Goal: Information Seeking & Learning: Learn about a topic

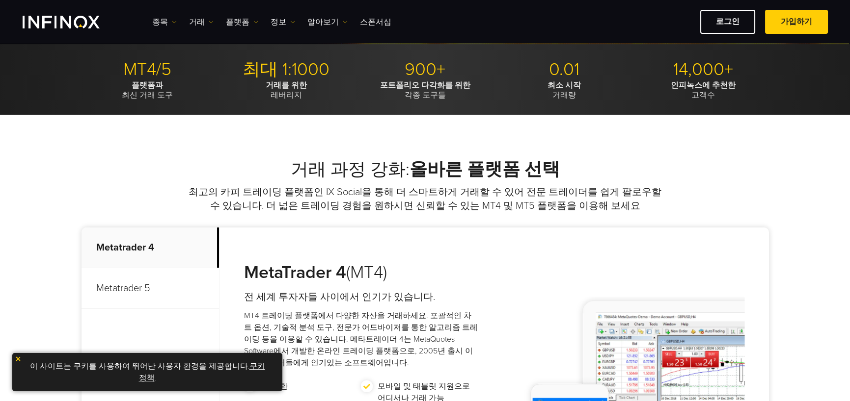
scroll to position [442, 0]
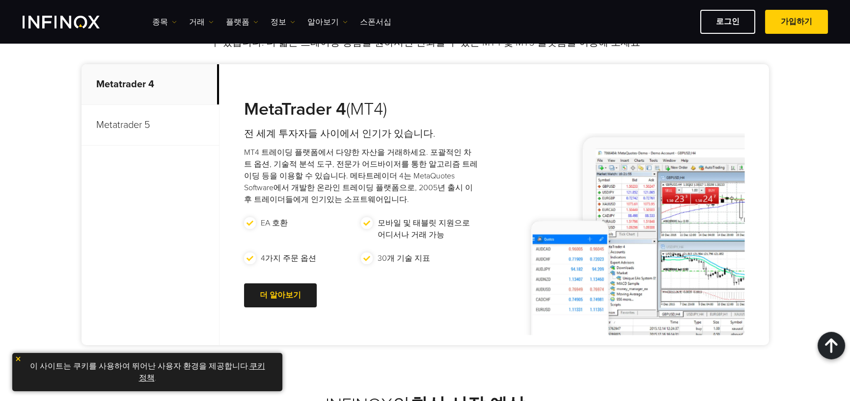
click at [15, 357] on img at bounding box center [18, 359] width 7 height 7
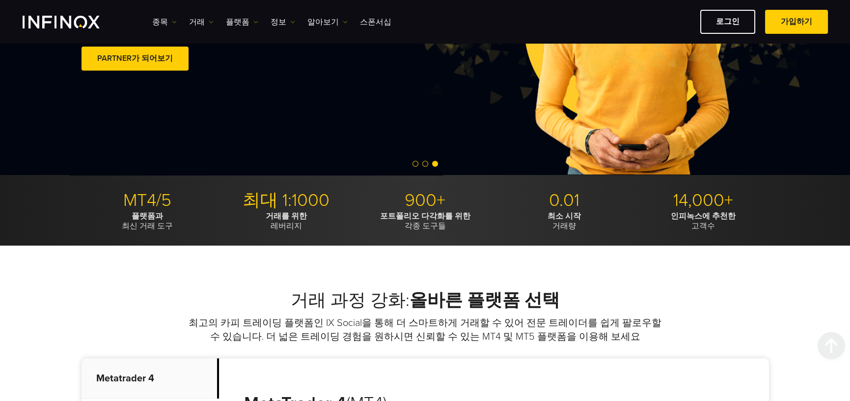
scroll to position [0, 0]
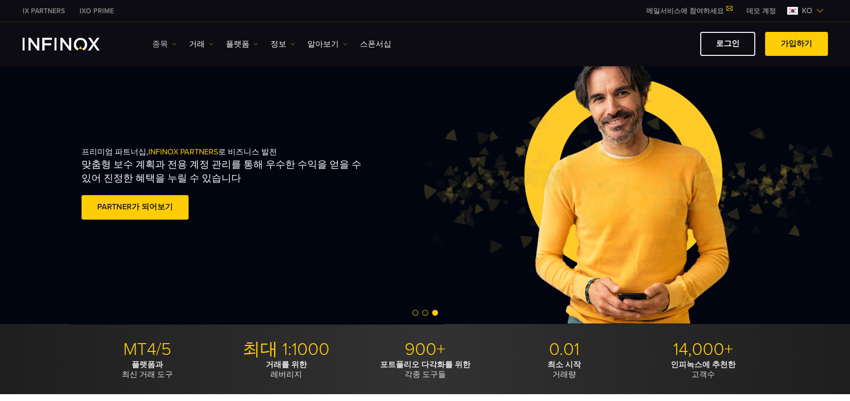
click at [166, 44] on link "종목" at bounding box center [164, 44] width 25 height 12
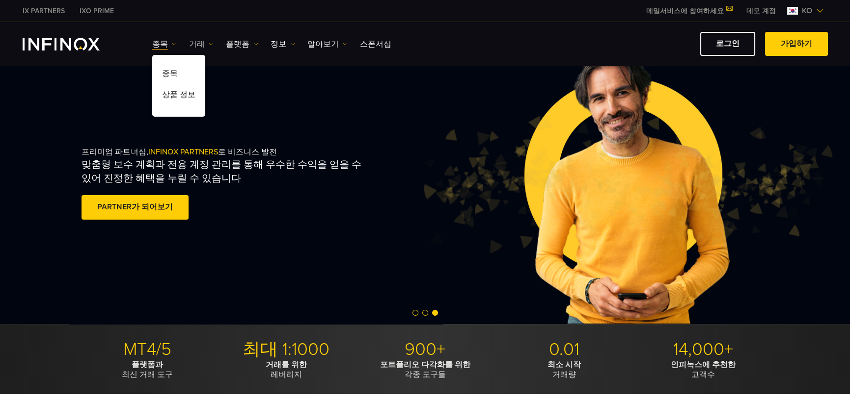
click at [197, 42] on link "거래" at bounding box center [201, 44] width 25 height 12
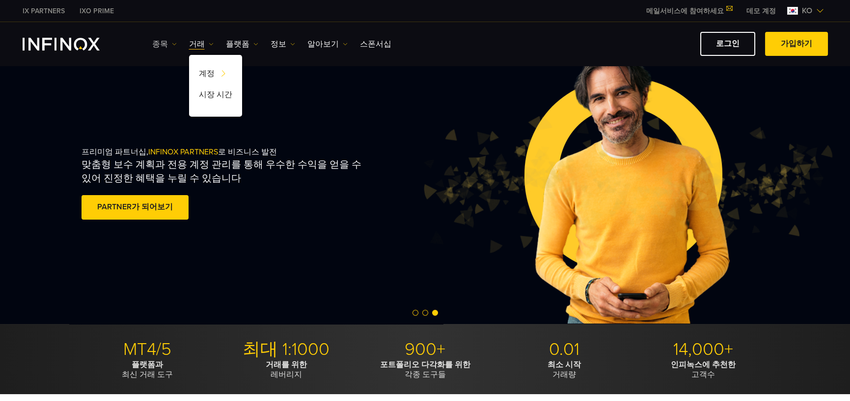
click at [162, 44] on link "종목" at bounding box center [164, 44] width 25 height 12
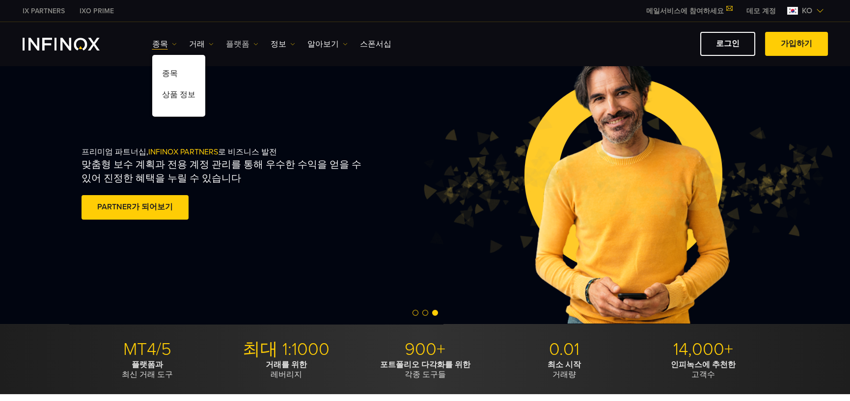
click at [245, 40] on link "플랫폼" at bounding box center [242, 44] width 32 height 12
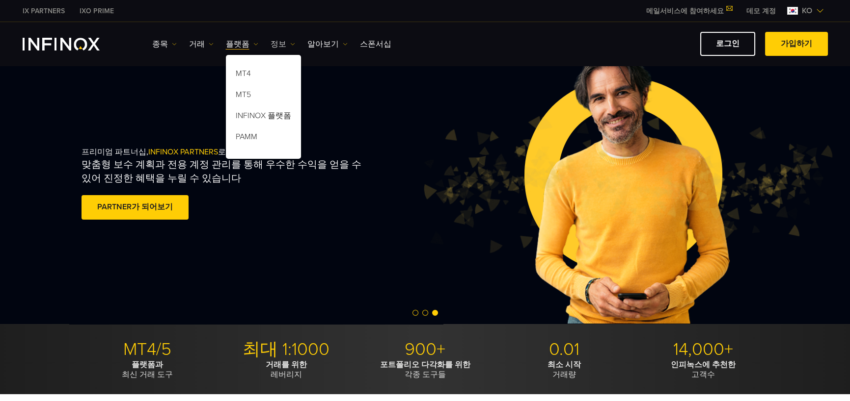
click at [290, 42] on img at bounding box center [292, 44] width 5 height 5
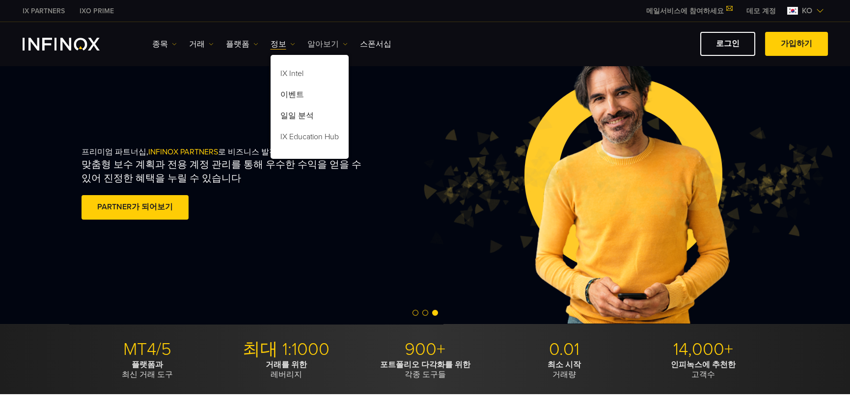
click at [309, 44] on link "알아보기" at bounding box center [327, 44] width 40 height 12
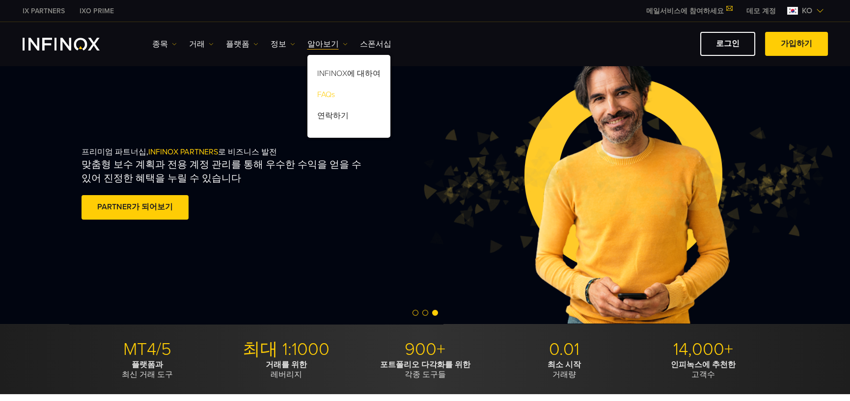
click at [323, 99] on link "FAQs" at bounding box center [348, 96] width 83 height 21
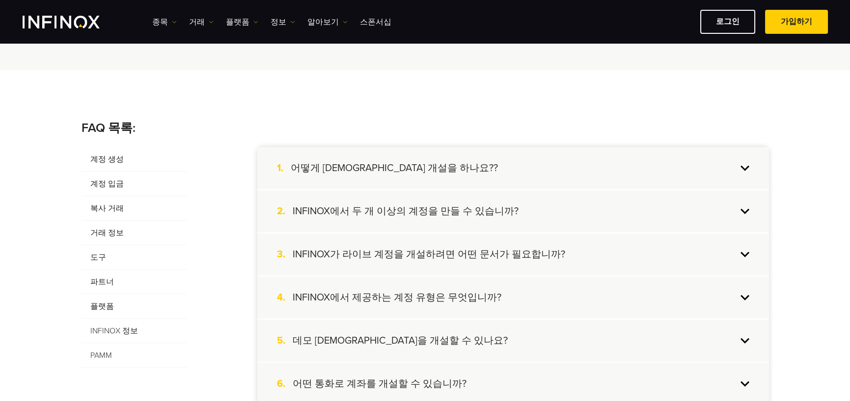
click at [124, 157] on span "계정 생성" at bounding box center [134, 159] width 106 height 25
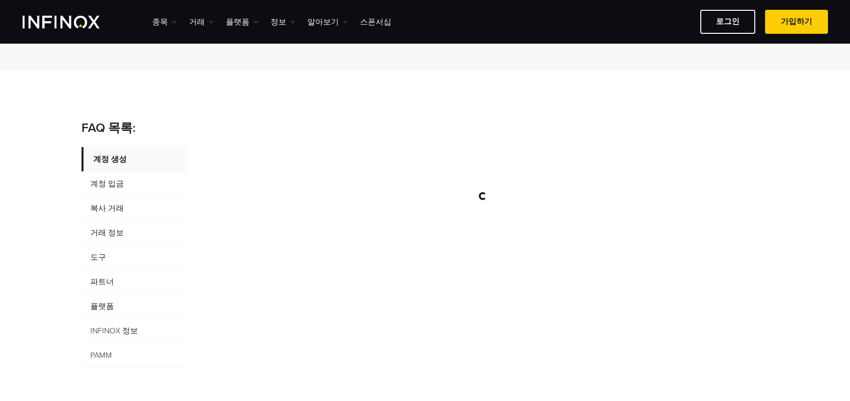
click at [110, 205] on span "복사 거래" at bounding box center [134, 208] width 106 height 25
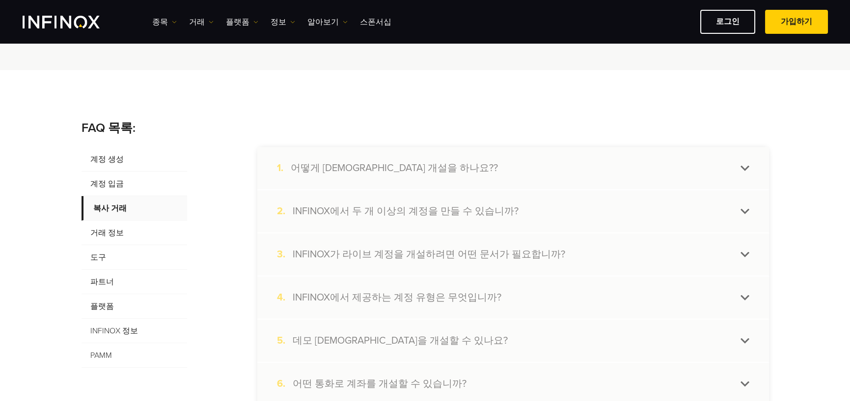
scroll to position [196, 0]
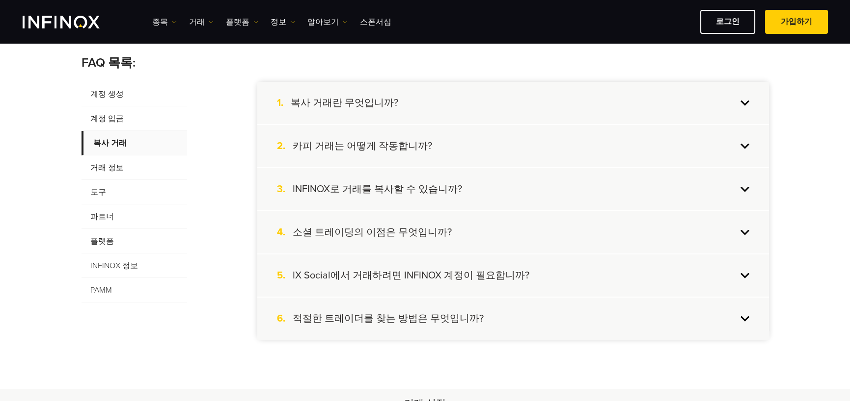
click at [369, 106] on h4 "복사 거래란 무엇입니까?" at bounding box center [344, 103] width 107 height 13
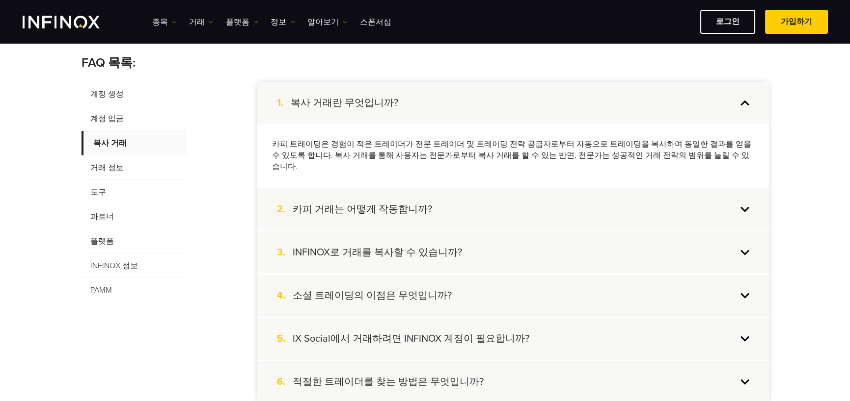
scroll to position [0, 0]
drag, startPoint x: 328, startPoint y: 143, endPoint x: 509, endPoint y: 147, distance: 181.6
click at [509, 147] on p "카피 트레이딩은 경험이 적은 트레이더가 전문 트레이더 및 트레이딩 전략 공급자로부터 자동으로 트레이딩을 복사하여 동일한 결과를 얻을 수 있도록…" at bounding box center [513, 156] width 482 height 34
click at [412, 252] on div "3. INFINOX로 거래를 복사할 수 있습니까?" at bounding box center [512, 253] width 511 height 42
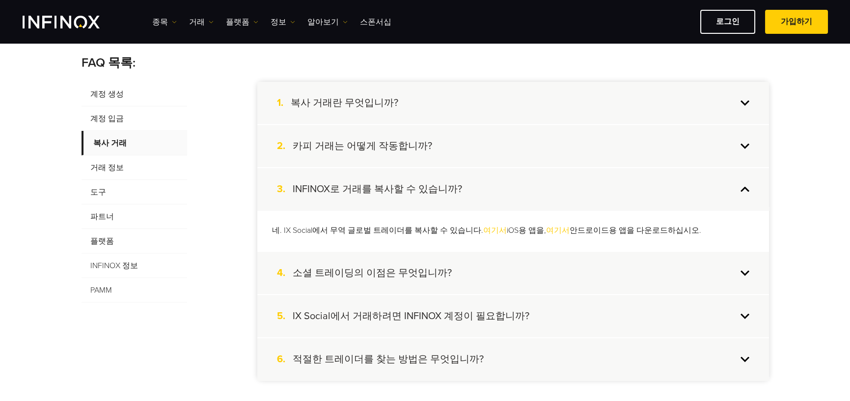
click at [444, 366] on div "6. 적절한 트레이더를 찾는 방법은 무엇입니까?" at bounding box center [512, 360] width 511 height 42
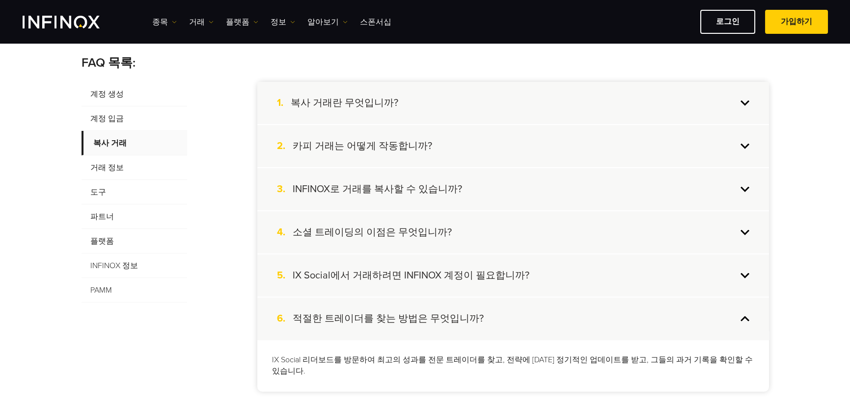
click at [422, 280] on h4 "IX Social에서 거래하려면 INFINOX 계정이 필요합니까?" at bounding box center [410, 275] width 237 height 13
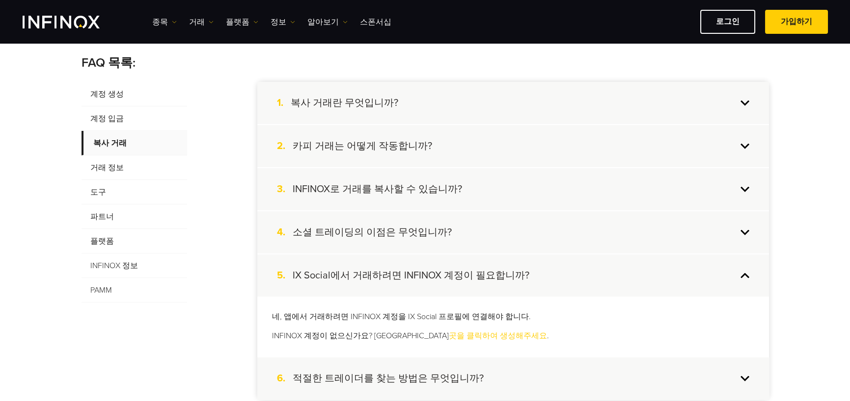
click at [419, 246] on div "4. 소셜 트레이딩의 이점은 무엇입니까?" at bounding box center [512, 233] width 511 height 42
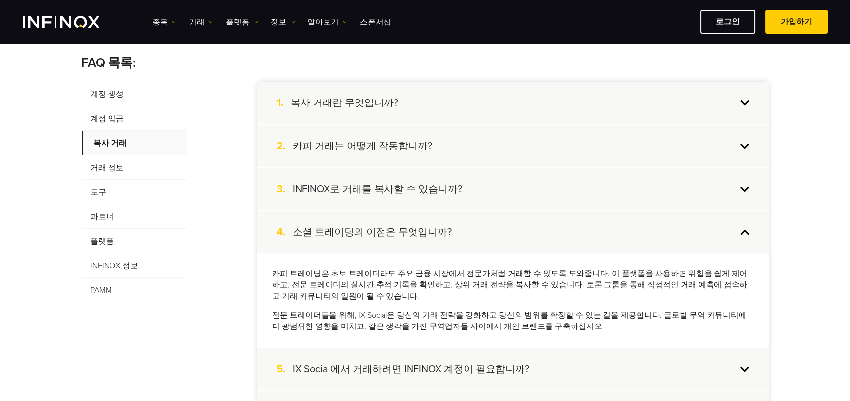
drag, startPoint x: 417, startPoint y: 200, endPoint x: 297, endPoint y: 125, distance: 141.1
click at [417, 199] on div "3. INFINOX로 거래를 복사할 수 있습니까?" at bounding box center [512, 189] width 511 height 42
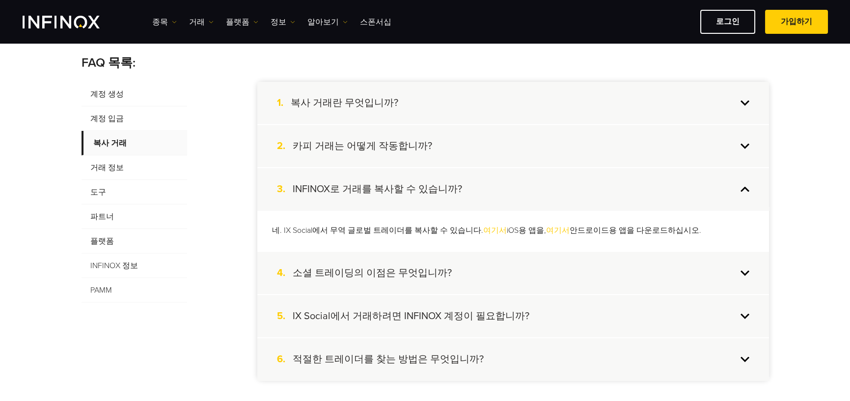
click at [116, 165] on span "거래 정보" at bounding box center [134, 168] width 106 height 25
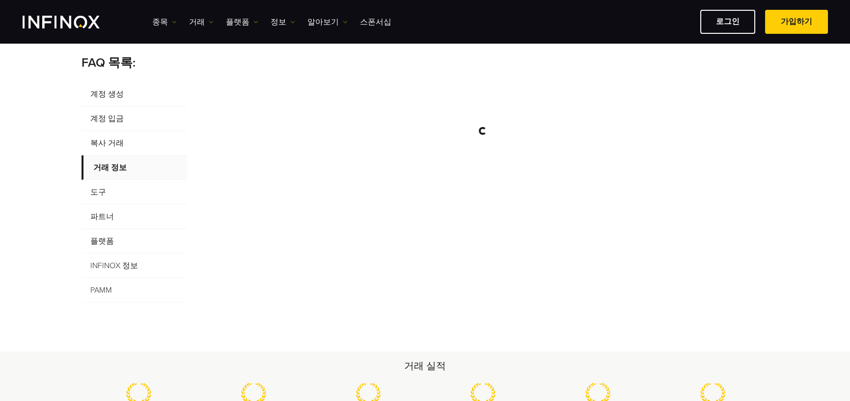
scroll to position [147, 0]
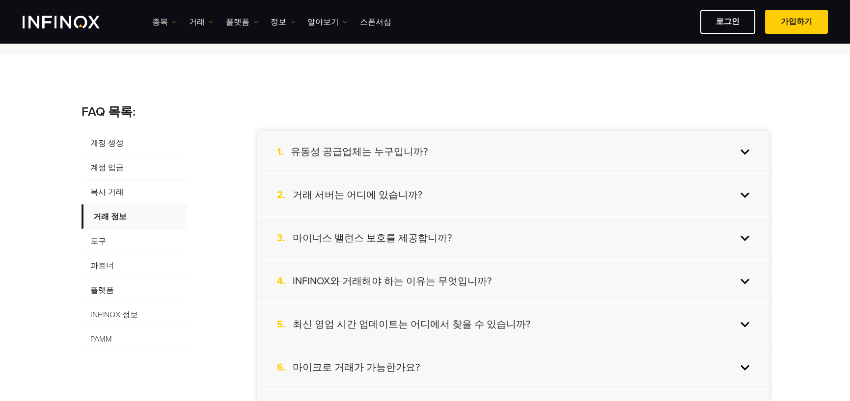
click at [405, 138] on div "1. 유동성 공급업체는 누구입니까?" at bounding box center [512, 152] width 511 height 42
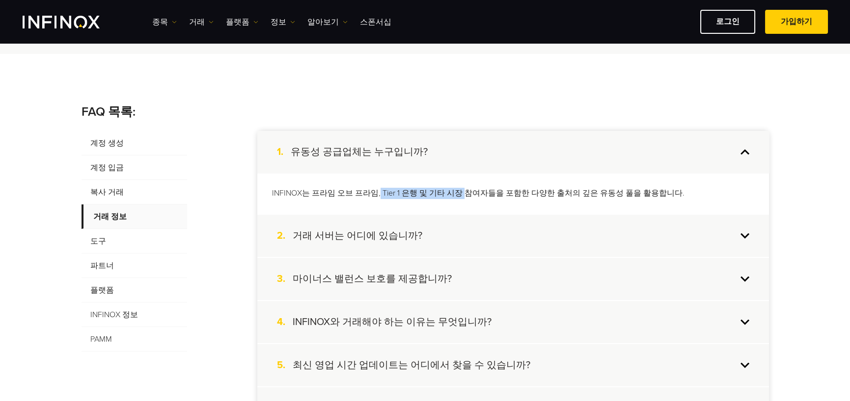
drag, startPoint x: 374, startPoint y: 195, endPoint x: 455, endPoint y: 198, distance: 81.5
click at [455, 198] on p "INFINOX는 프라임 오브 프라임, Tier 1 은행 및 기타 시장 참여자들을 포함한 다양한 출처의 깊은 유동성 풀을 활용합니다." at bounding box center [513, 193] width 482 height 11
click at [397, 204] on div "INFINOX는 프라임 오브 프라임, Tier 1 은행 및 기타 시장 참여자들을 포함한 다양한 출처의 깊은 유동성 풀을 활용합니다." at bounding box center [512, 193] width 511 height 41
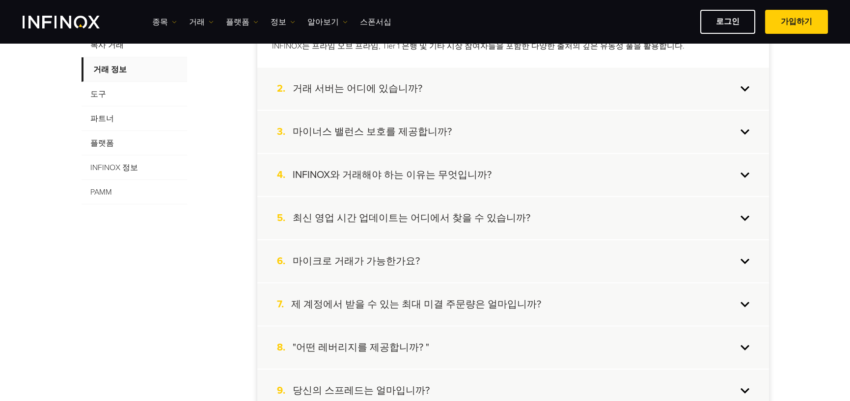
scroll to position [344, 0]
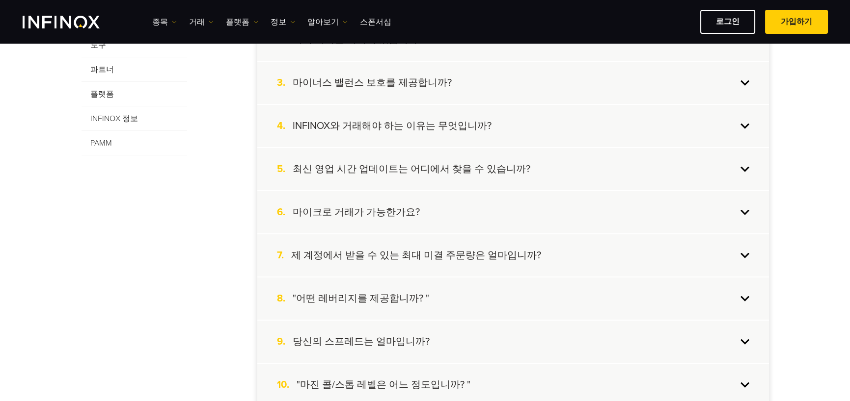
click at [419, 344] on div "9. 당신의 스프레드는 얼마입니까?" at bounding box center [512, 342] width 511 height 42
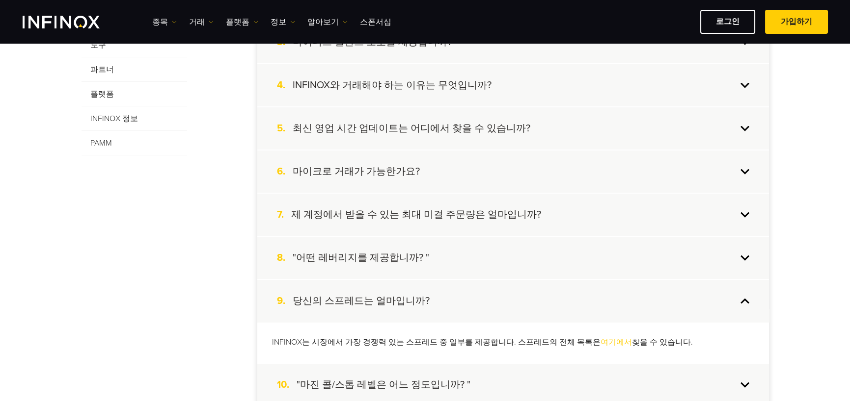
click at [600, 343] on link "여기에서" at bounding box center [615, 343] width 31 height 10
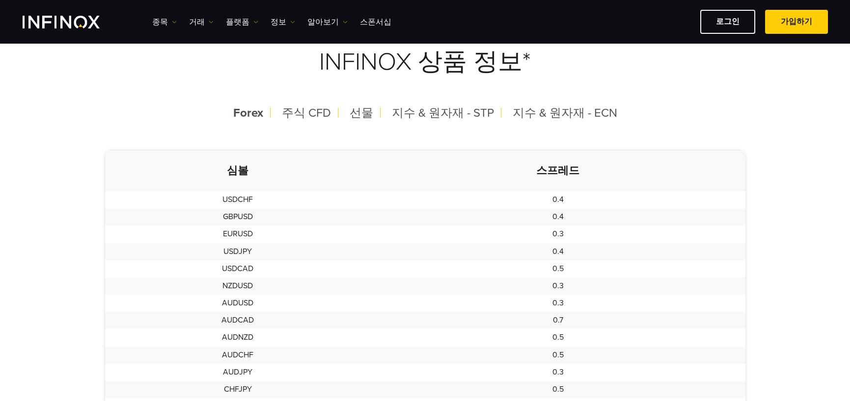
scroll to position [277, 0]
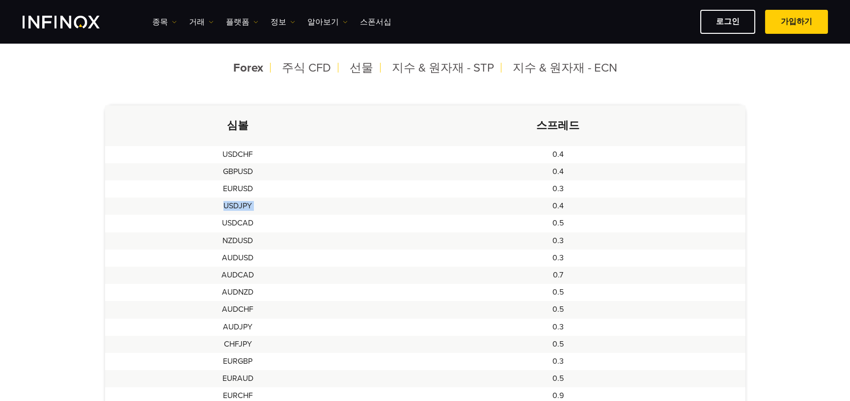
drag, startPoint x: 226, startPoint y: 207, endPoint x: 517, endPoint y: 213, distance: 291.1
click at [533, 213] on tr "USDJPY 0.4" at bounding box center [425, 206] width 640 height 17
click at [436, 70] on span "지수 & 원자재 - STP" at bounding box center [443, 68] width 102 height 14
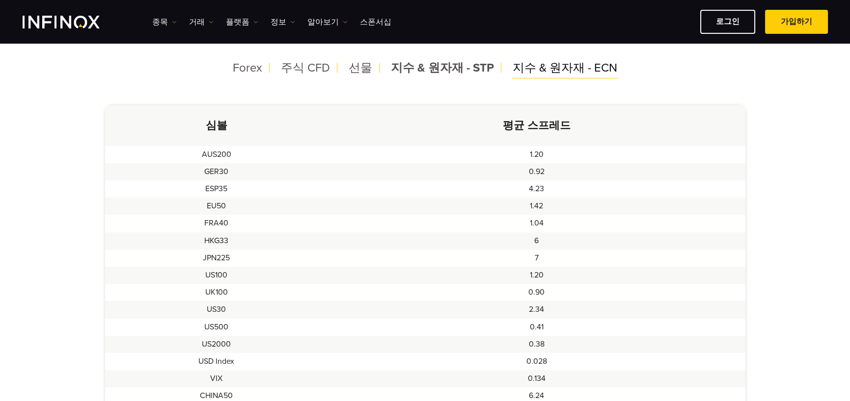
click at [589, 67] on span "지수 & 원자재 - ECN" at bounding box center [564, 68] width 105 height 14
click at [498, 61] on div "지수 & 원자재 - STP" at bounding box center [442, 68] width 118 height 26
click at [594, 66] on span "지수 & 원자재 - ECN" at bounding box center [564, 68] width 105 height 14
click at [459, 68] on span "지수 & 원자재 - STP" at bounding box center [442, 68] width 102 height 14
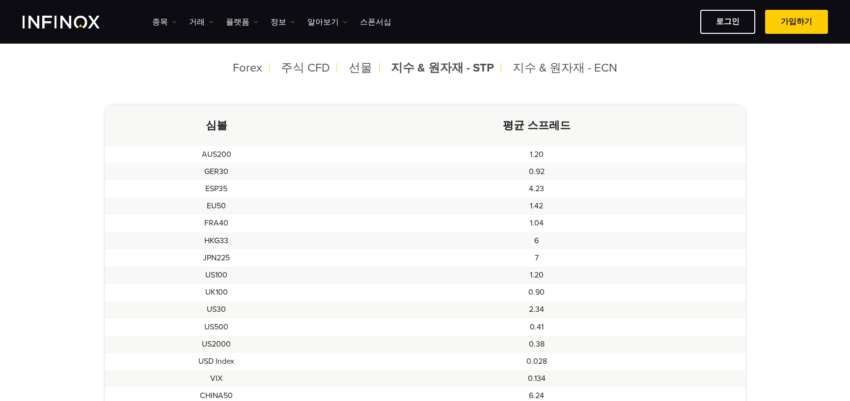
click at [579, 80] on div "모든 INFINOX 상품에 대한 스프레드, 마진 및 활용도의 전체 목록을 보려면 아래 표를 클릭하여 외환, 상품, 지수, 및 주식에 대해 살펴…" at bounding box center [424, 262] width 687 height 701
click at [563, 68] on span "지수 & 원자재 - ECN" at bounding box center [564, 68] width 105 height 14
click at [415, 65] on span "지수 & 원자재 - STP" at bounding box center [442, 68] width 102 height 14
click at [574, 66] on span "지수 & 원자재 - ECN" at bounding box center [564, 68] width 105 height 14
click at [446, 68] on span "지수 & 원자재 - STP" at bounding box center [442, 68] width 102 height 14
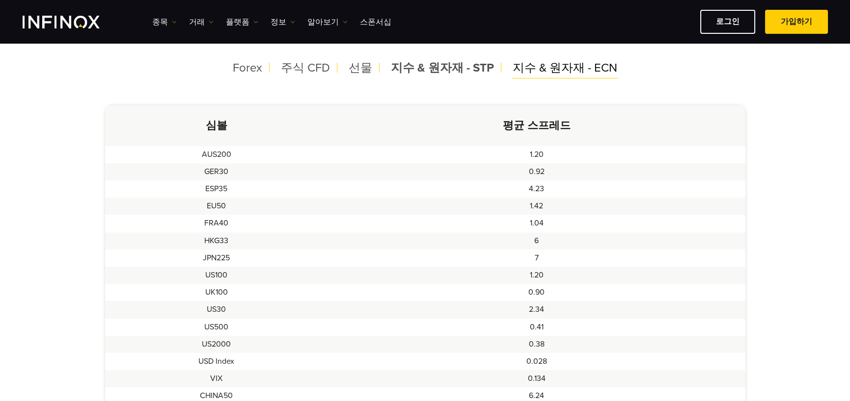
drag, startPoint x: 563, startPoint y: 73, endPoint x: 558, endPoint y: 73, distance: 5.4
click at [563, 73] on span "지수 & 원자재 - ECN" at bounding box center [564, 68] width 105 height 14
click at [451, 68] on span "지수 & 원자재 - STP" at bounding box center [442, 68] width 102 height 14
click at [330, 68] on span "주식 CFD" at bounding box center [305, 68] width 49 height 14
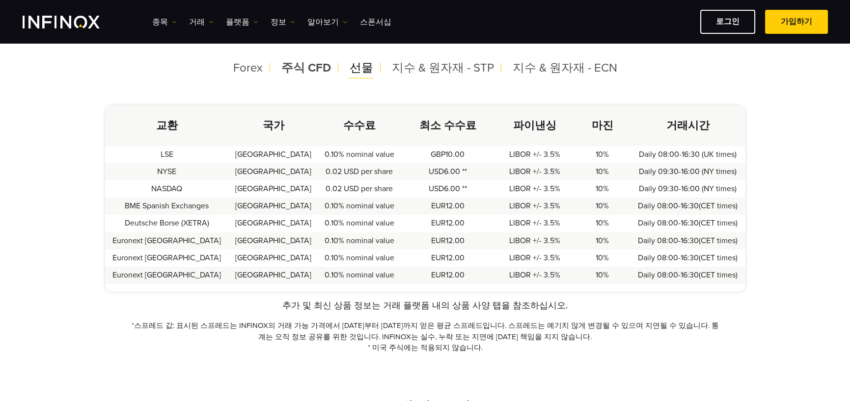
click at [366, 66] on span "선물" at bounding box center [361, 68] width 24 height 14
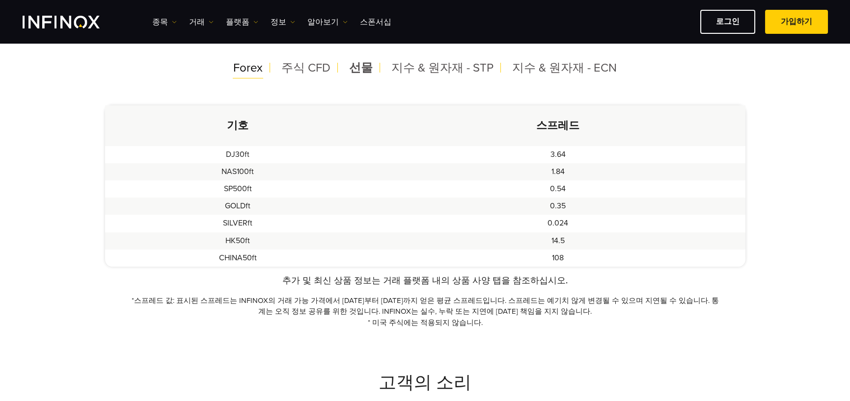
click at [260, 68] on span "Forex" at bounding box center [247, 68] width 29 height 14
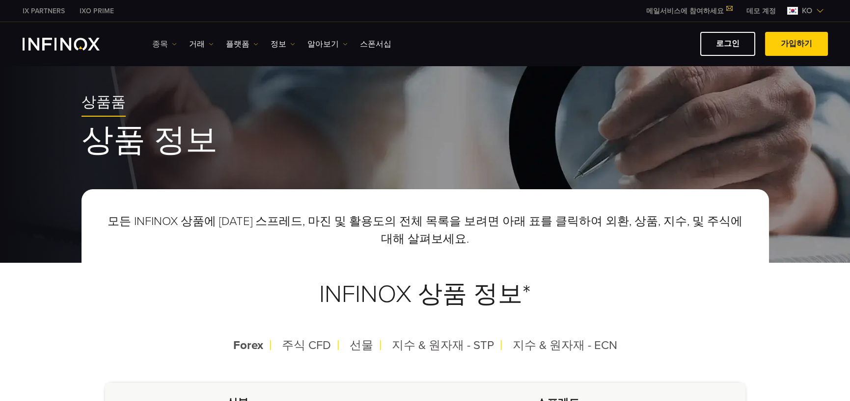
click at [161, 43] on link "종목" at bounding box center [164, 44] width 25 height 12
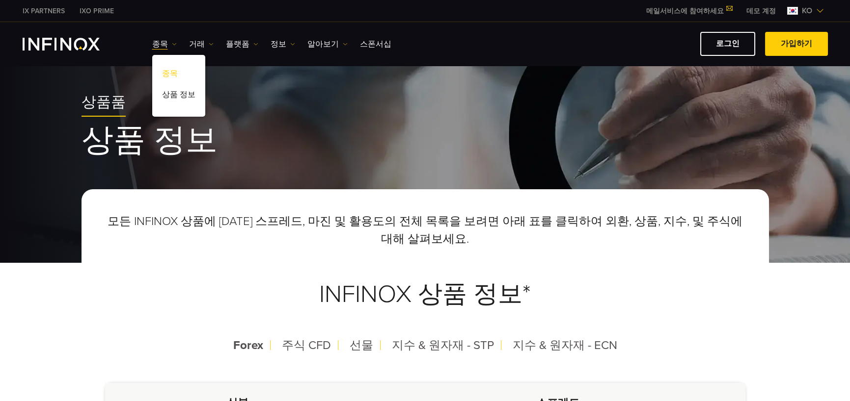
click at [167, 77] on link "종목" at bounding box center [178, 75] width 53 height 21
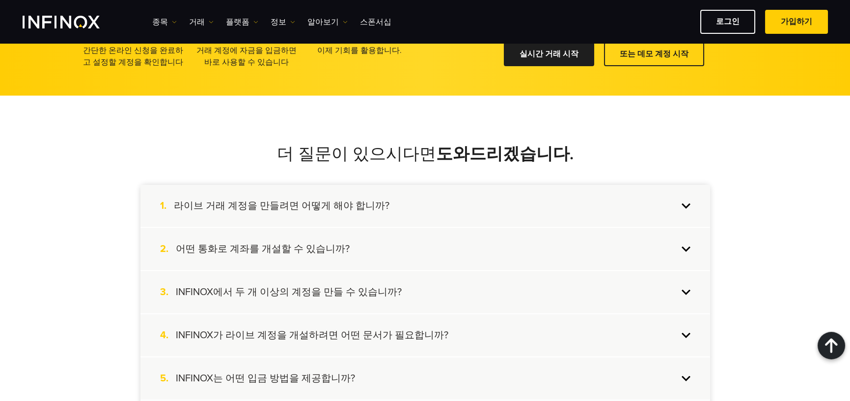
scroll to position [834, 0]
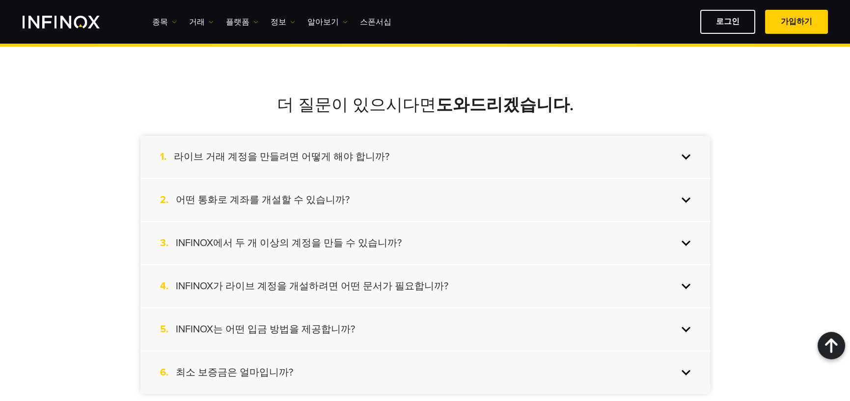
click at [359, 246] on h4 "INFINOX에서 두 개 이상의 계정을 만들 수 있습니까?" at bounding box center [289, 243] width 226 height 13
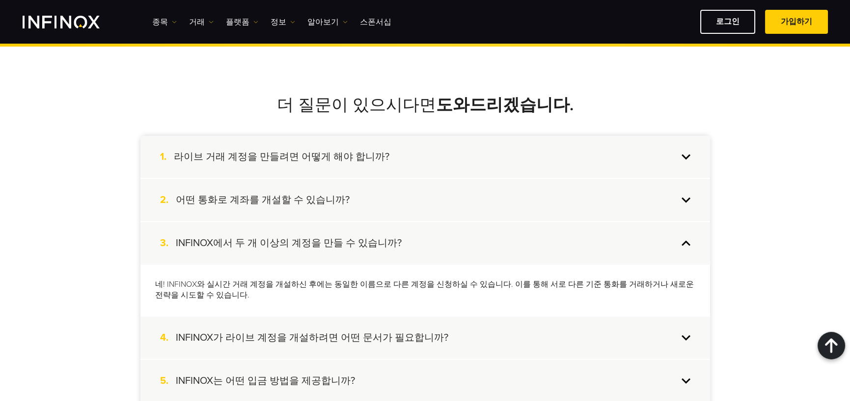
scroll to position [932, 0]
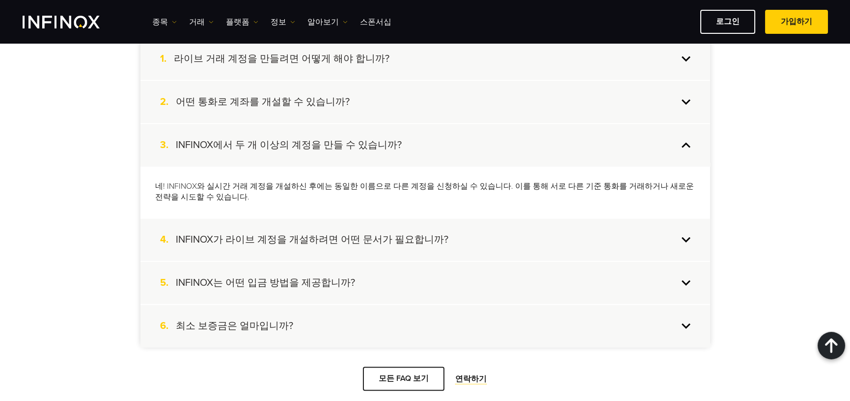
click at [263, 326] on h4 "최소 보증금은 얼마입니까?" at bounding box center [234, 326] width 117 height 13
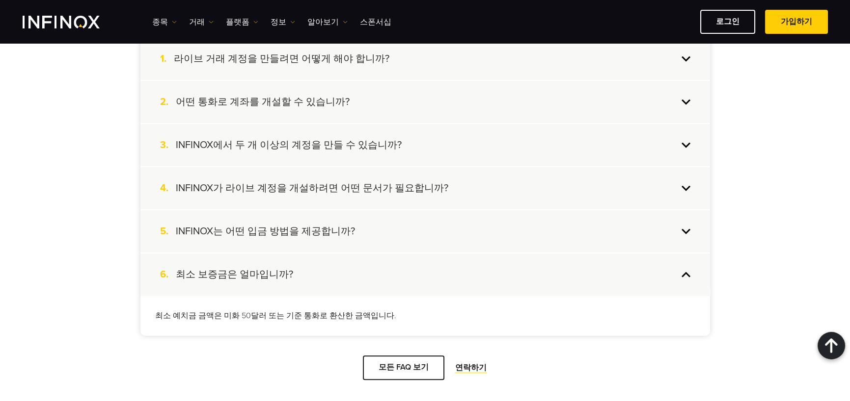
scroll to position [883, 0]
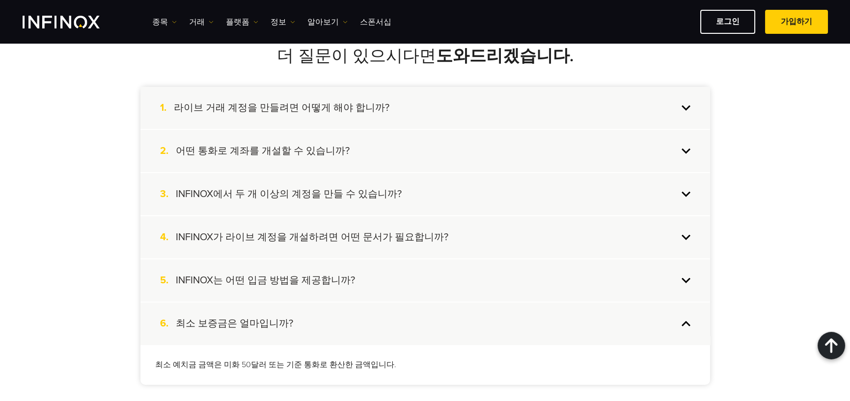
click at [299, 284] on h4 "INFINOX는 어떤 입금 방법을 제공합니까?" at bounding box center [265, 280] width 179 height 13
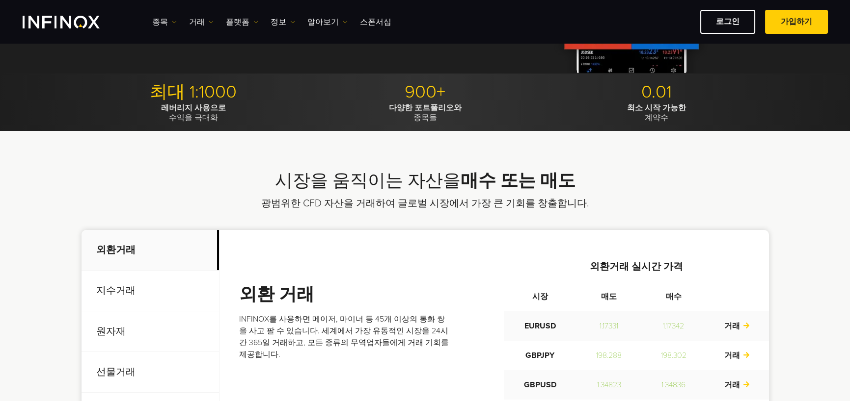
scroll to position [0, 0]
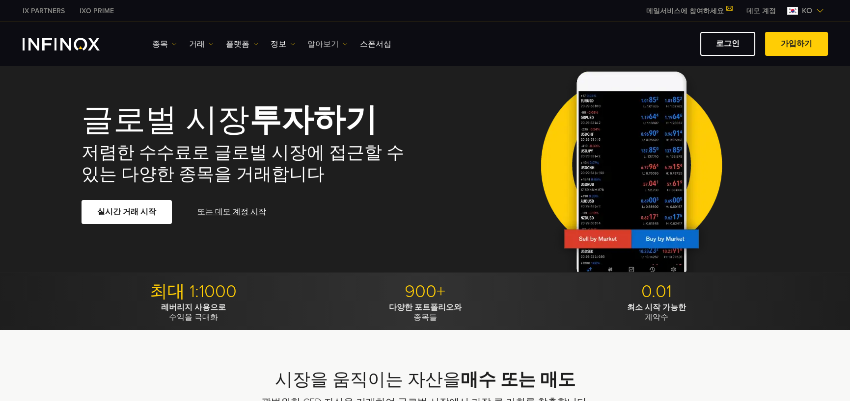
click at [315, 39] on link "알아보기" at bounding box center [327, 44] width 40 height 12
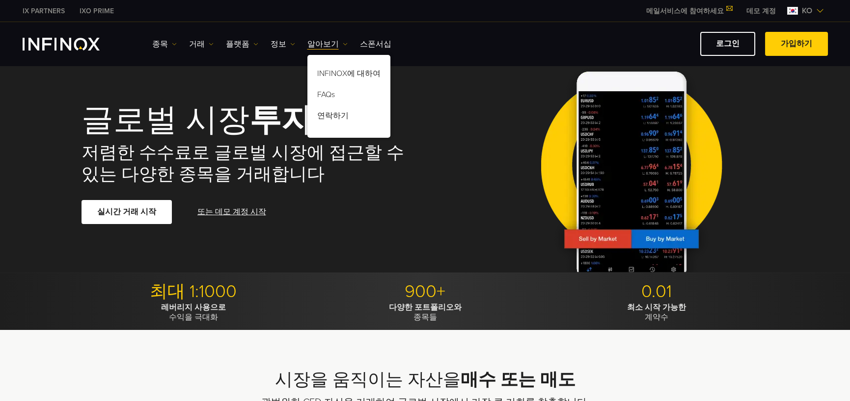
click at [289, 41] on ul "종목 종목 상품 정보 거래 계정 데모" at bounding box center [271, 44] width 239 height 12
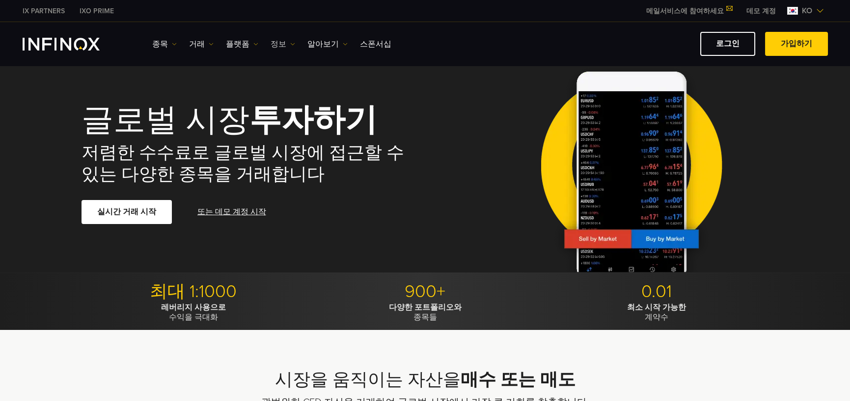
click at [280, 42] on link "정보" at bounding box center [282, 44] width 25 height 12
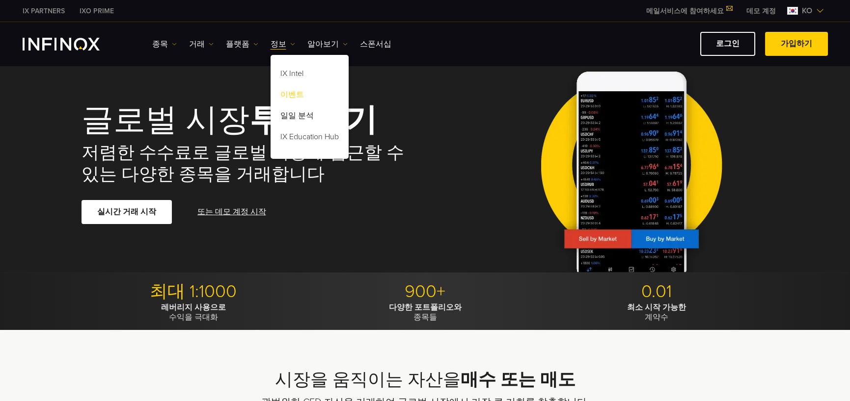
click at [294, 90] on link "이벤트" at bounding box center [309, 96] width 78 height 21
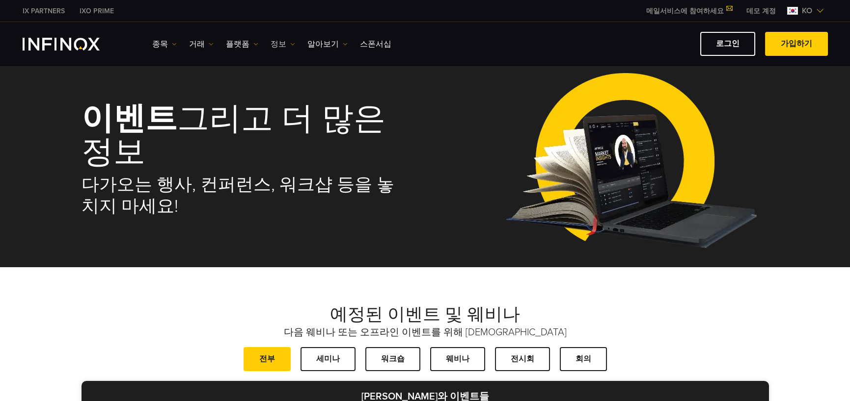
click at [275, 45] on link "정보" at bounding box center [282, 44] width 25 height 12
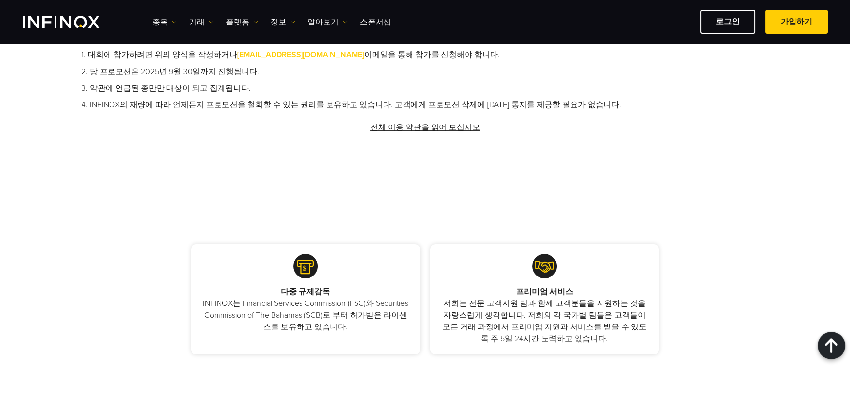
scroll to position [687, 0]
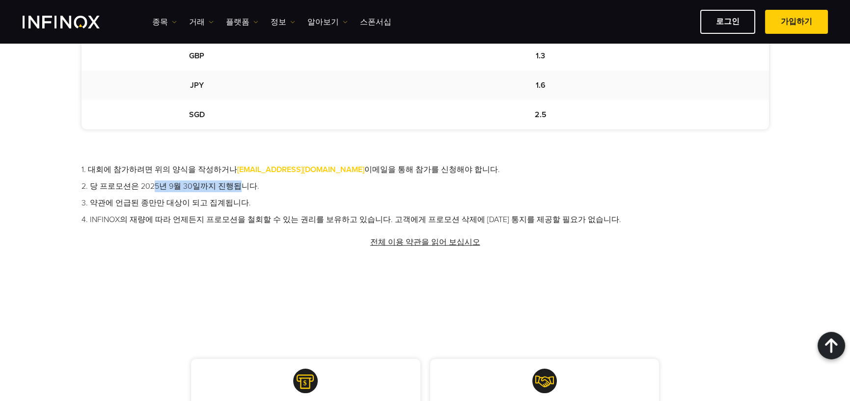
drag, startPoint x: 151, startPoint y: 187, endPoint x: 230, endPoint y: 192, distance: 78.7
click at [230, 187] on li "2. 당 프로모션은 2025년 9월 30일까지 진행됩니다." at bounding box center [424, 187] width 687 height 12
click at [225, 253] on div "1. 대회에 참가하려면 위의 양식을 작성하거나 [EMAIL_ADDRESS][DOMAIN_NAME] 이메일을 통해 참가를 신청해야 합니다. 2.…" at bounding box center [424, 211] width 687 height 94
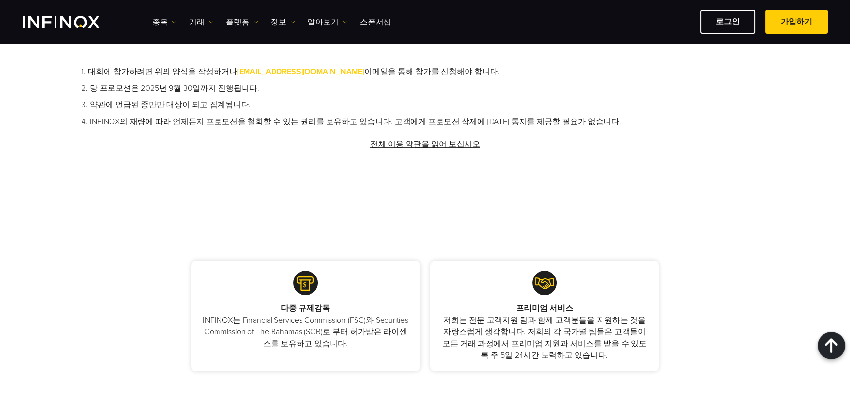
scroll to position [834, 0]
